Goal: Learn about a topic

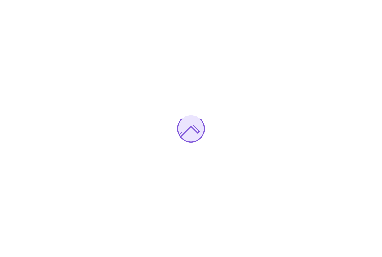
click at [53, 94] on div at bounding box center [191, 128] width 382 height 257
click at [44, 96] on div at bounding box center [191, 128] width 382 height 257
